Goal: Find specific page/section: Find specific page/section

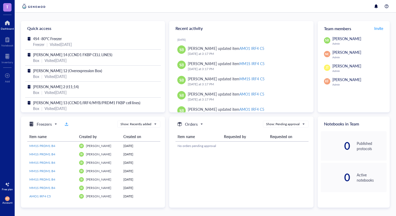
click at [145, 7] on div at bounding box center [206, 6] width 382 height 13
click at [9, 25] on div at bounding box center [7, 23] width 13 height 8
click at [55, 53] on span "[PERSON_NAME] 14 (CCND1 FKBP CELL LINES)" at bounding box center [72, 54] width 79 height 5
